Goal: Obtain resource: Download file/media

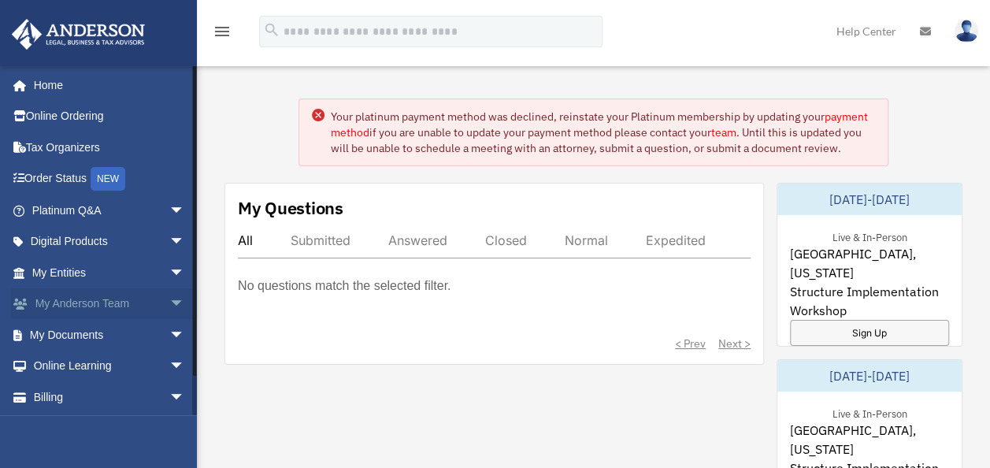
click at [65, 298] on link "My [PERSON_NAME] Team arrow_drop_down" at bounding box center [110, 304] width 198 height 32
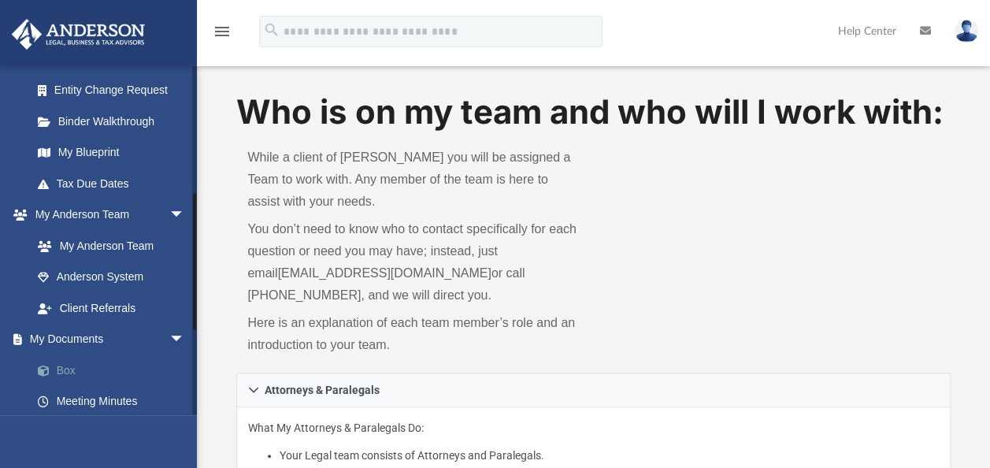
scroll to position [348, 0]
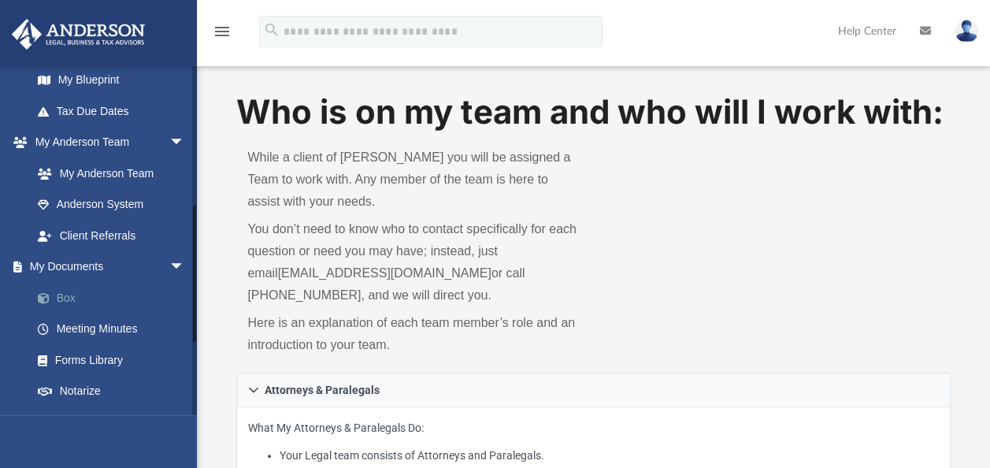
click at [72, 297] on link "Box" at bounding box center [115, 298] width 187 height 32
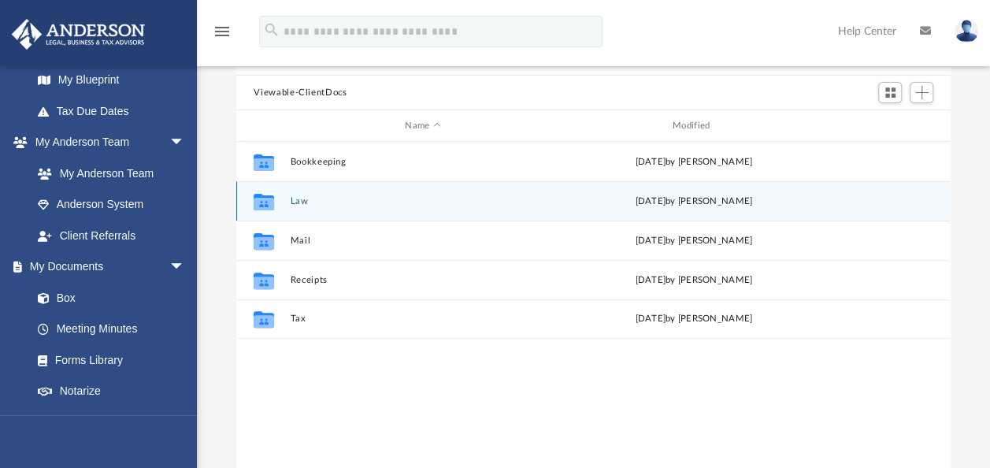
scroll to position [127, 0]
click at [301, 194] on button "Law" at bounding box center [423, 199] width 265 height 10
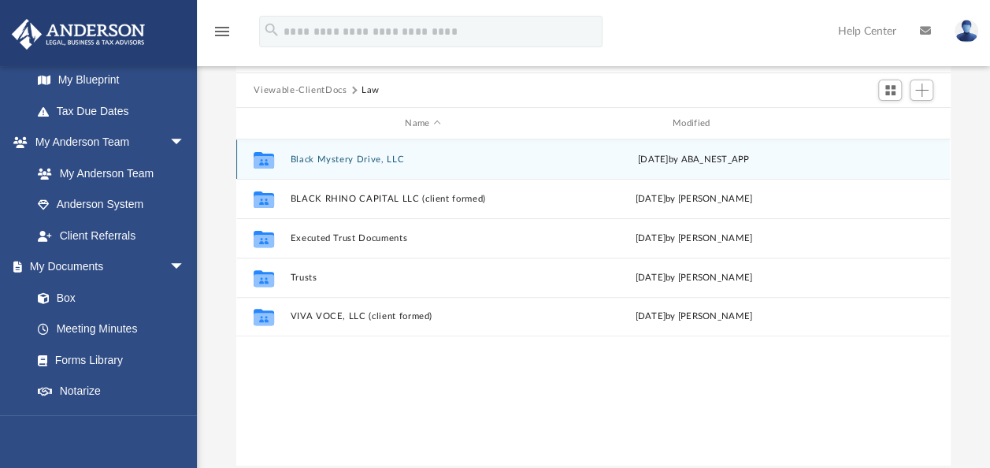
click at [331, 154] on button "Black Mystery Drive, LLC" at bounding box center [423, 159] width 265 height 10
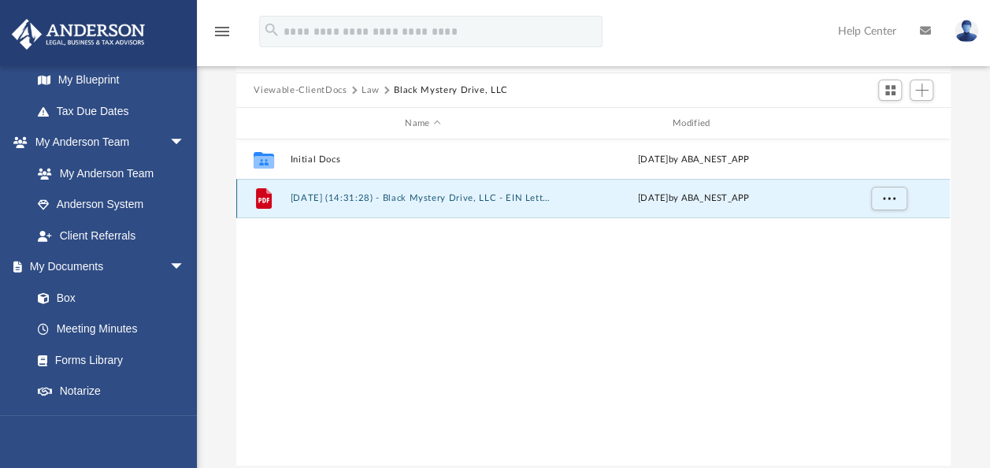
click at [336, 194] on button "[DATE] (14:31:28) - Black Mystery Drive, LLC - EIN Letter from IRS.pdf" at bounding box center [423, 198] width 265 height 10
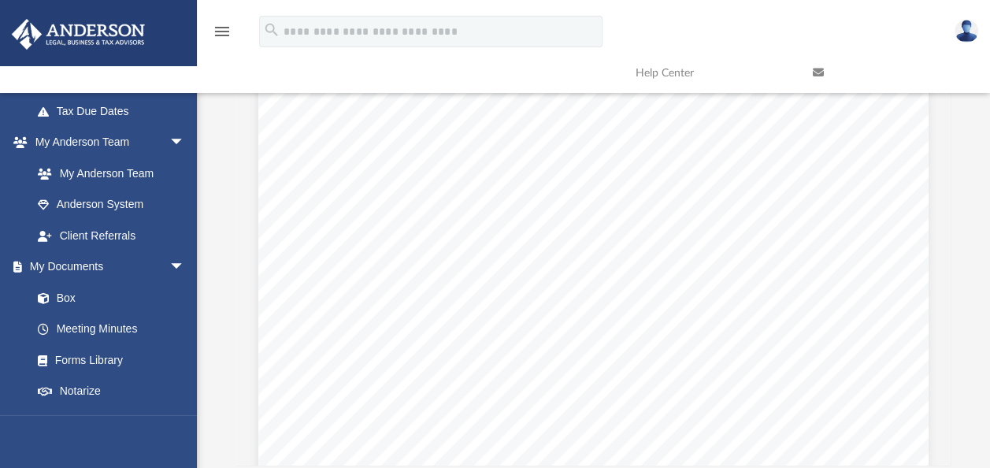
scroll to position [87, 0]
